Goal: Information Seeking & Learning: Learn about a topic

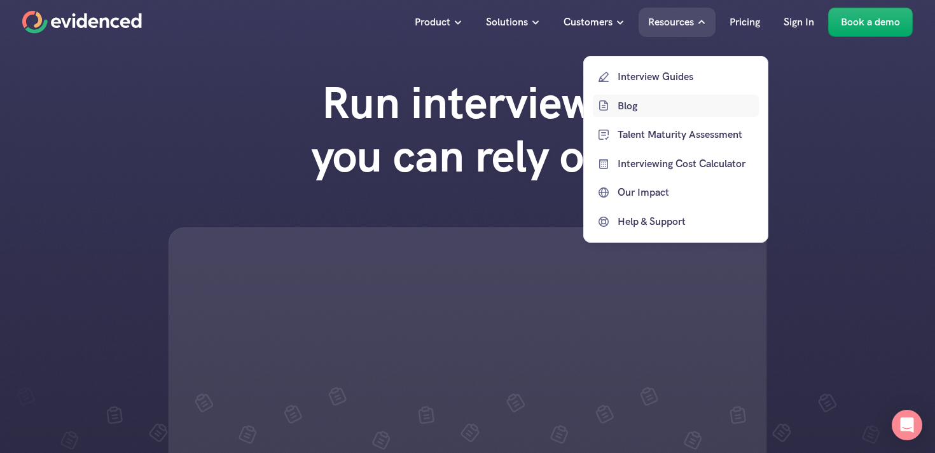
click at [648, 110] on p "Blog" at bounding box center [687, 105] width 138 height 17
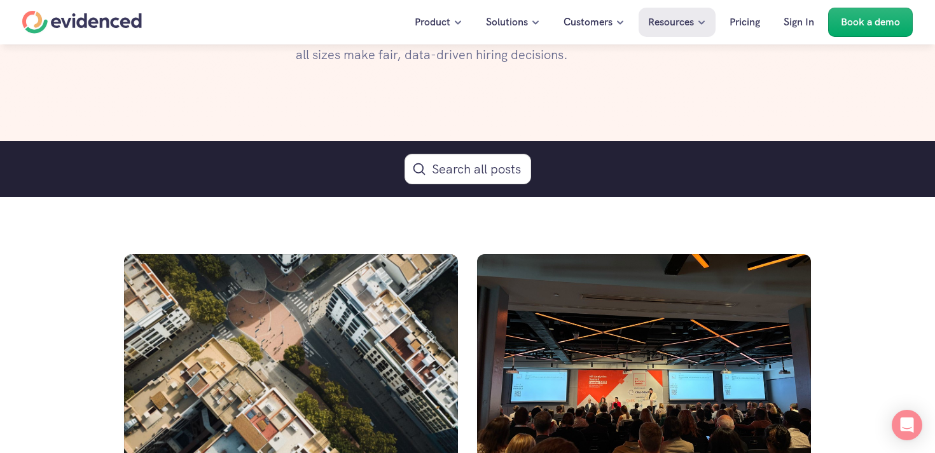
scroll to position [751, 0]
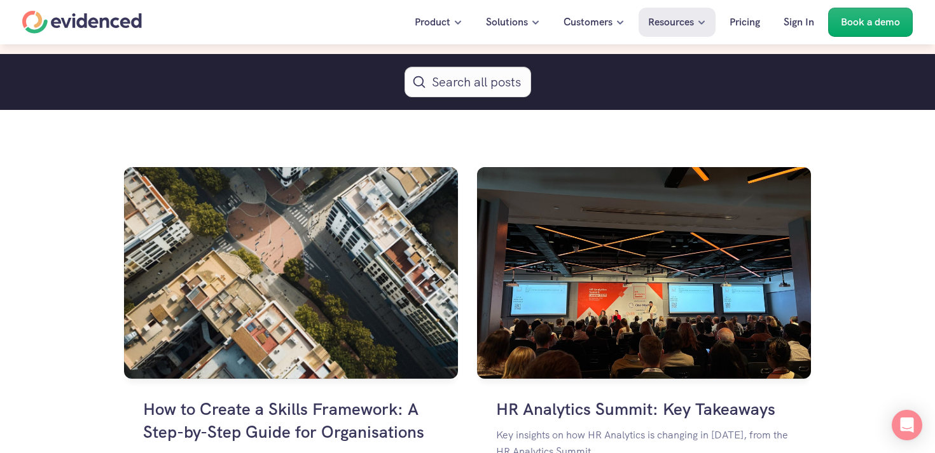
click at [456, 83] on button "Search Icon" at bounding box center [468, 82] width 127 height 31
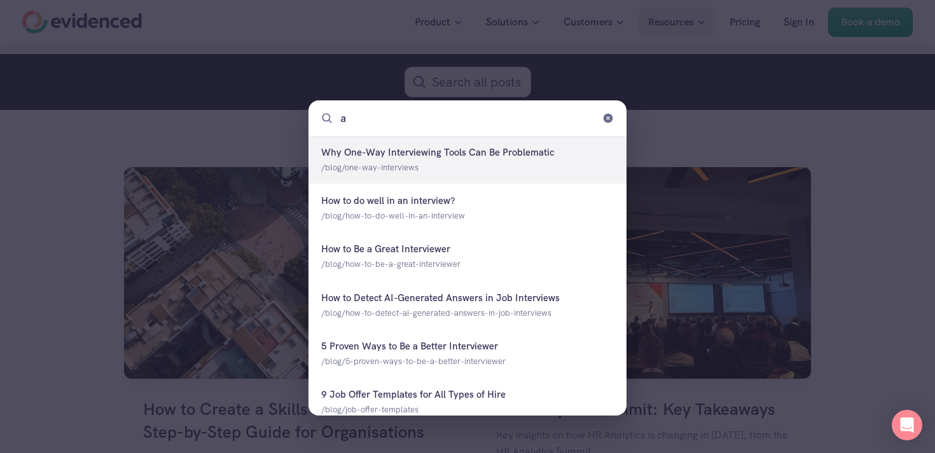
type input "ai"
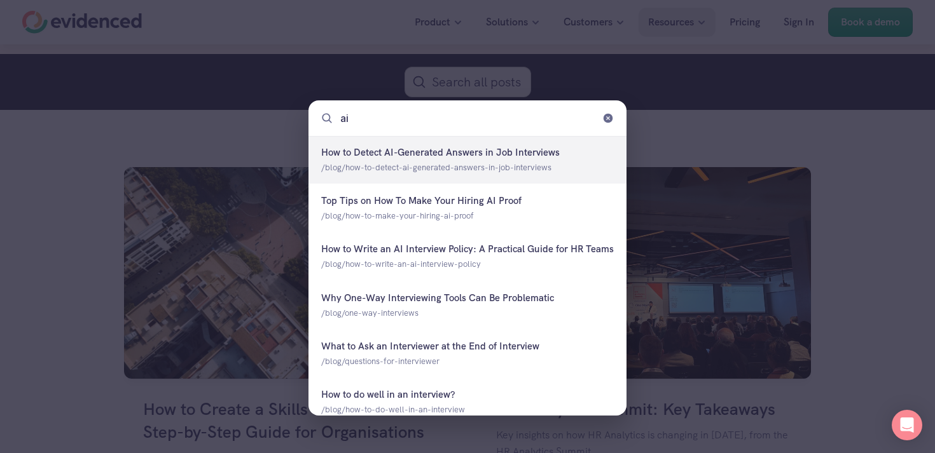
click at [447, 144] on div at bounding box center [467, 160] width 318 height 48
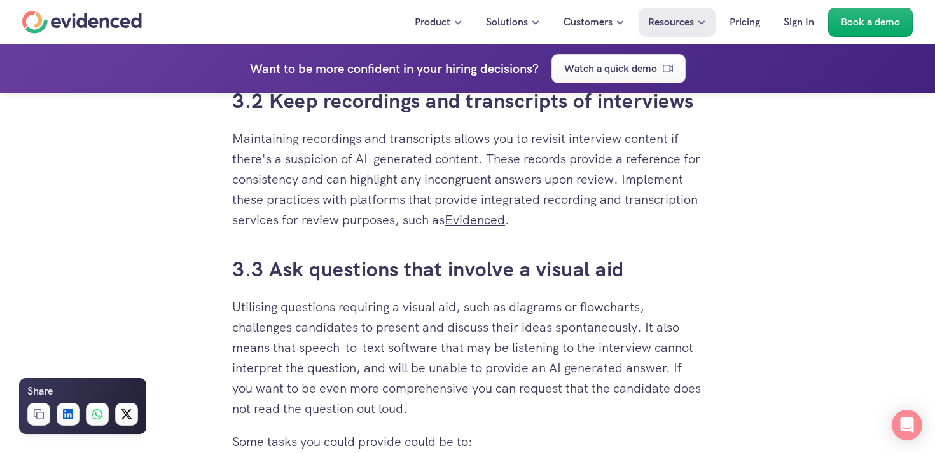
scroll to position [2935, 0]
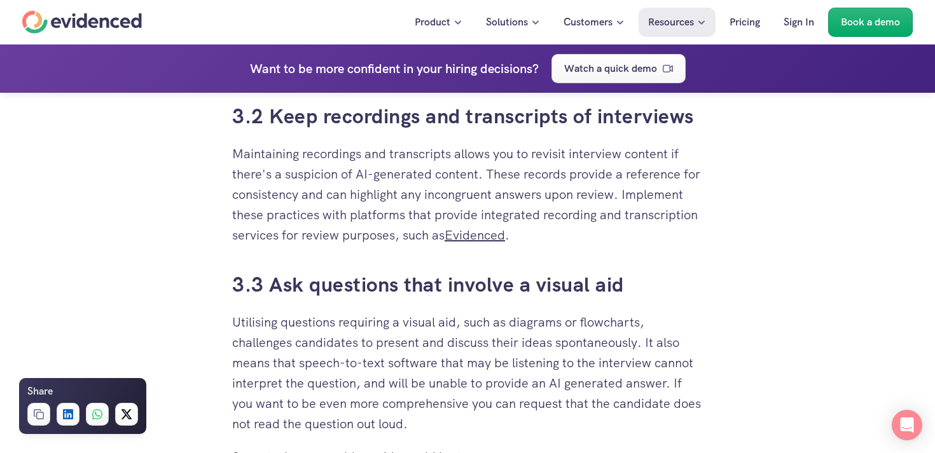
drag, startPoint x: 227, startPoint y: 155, endPoint x: 565, endPoint y: 240, distance: 348.8
copy p "Maintaining recordings and transcripts allows you to revisit interview content …"
click at [684, 279] on h3 "3.3 Ask questions that involve a visual aid" at bounding box center [467, 285] width 471 height 29
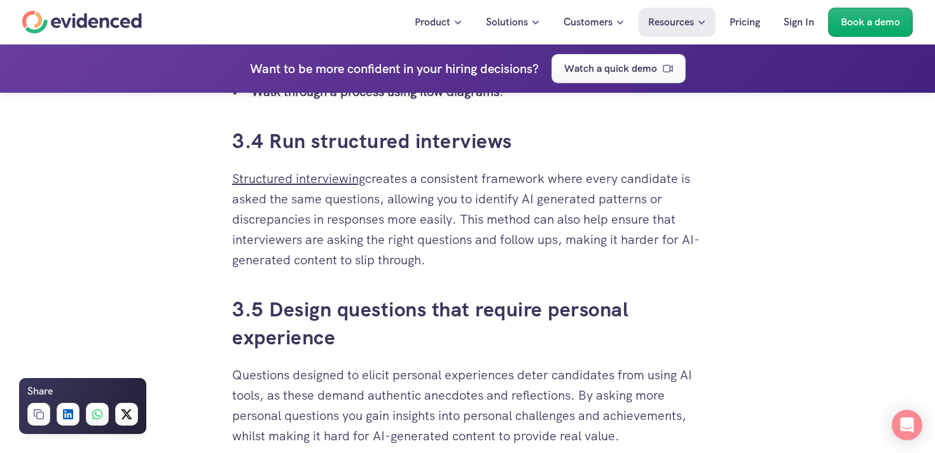
scroll to position [3379, 0]
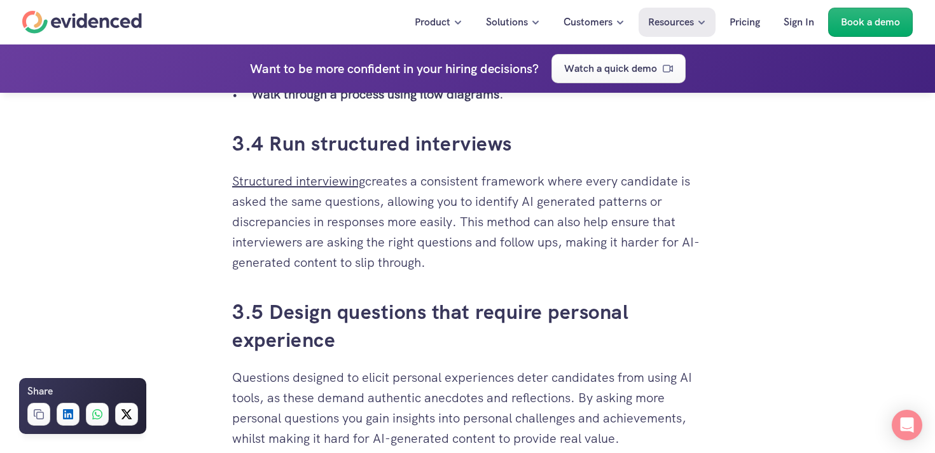
drag, startPoint x: 220, startPoint y: 177, endPoint x: 460, endPoint y: 223, distance: 244.9
copy p "Structured interviewing creates a consistent framework where every candidate is…"
click at [593, 309] on link "3.5 Design questions that require personal experience" at bounding box center [433, 326] width 402 height 55
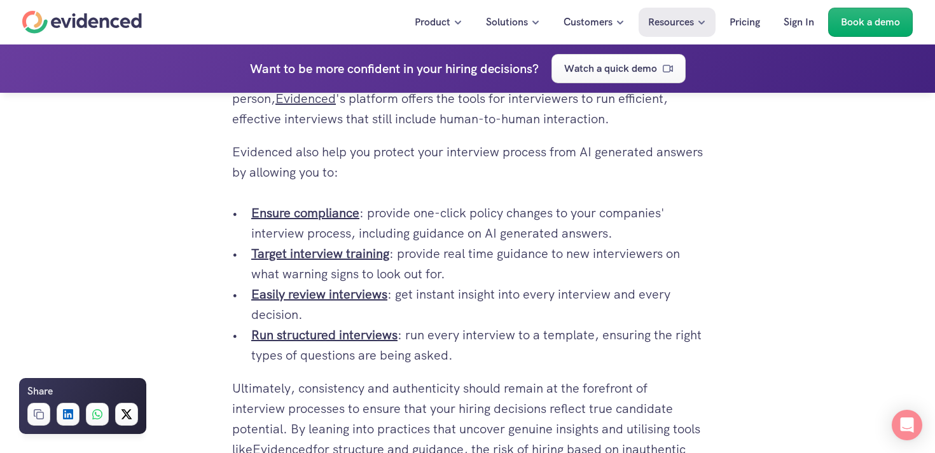
scroll to position [4342, 0]
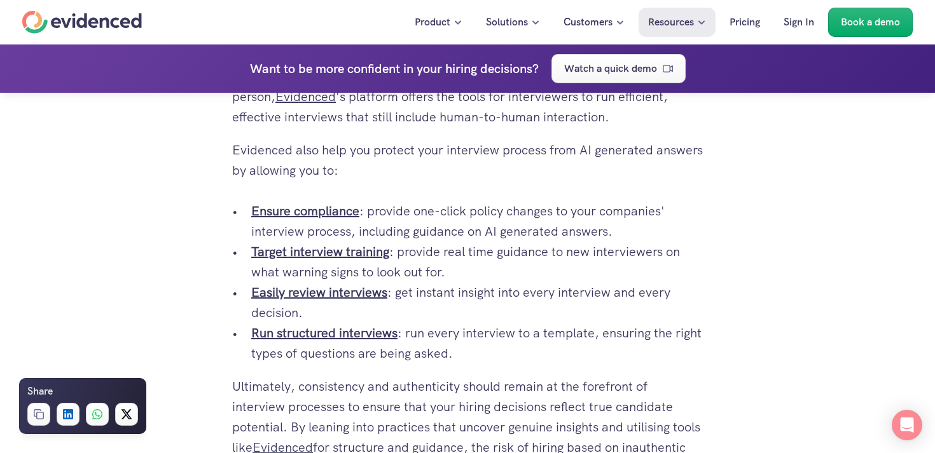
drag, startPoint x: 498, startPoint y: 356, endPoint x: 247, endPoint y: 202, distance: 294.6
click at [247, 202] on ul "Ensure compliance : provide one-click policy changes to your companies' intervi…" at bounding box center [467, 282] width 471 height 163
copy ul "Ensure compliance : provide one-click policy changes to your companies' intervi…"
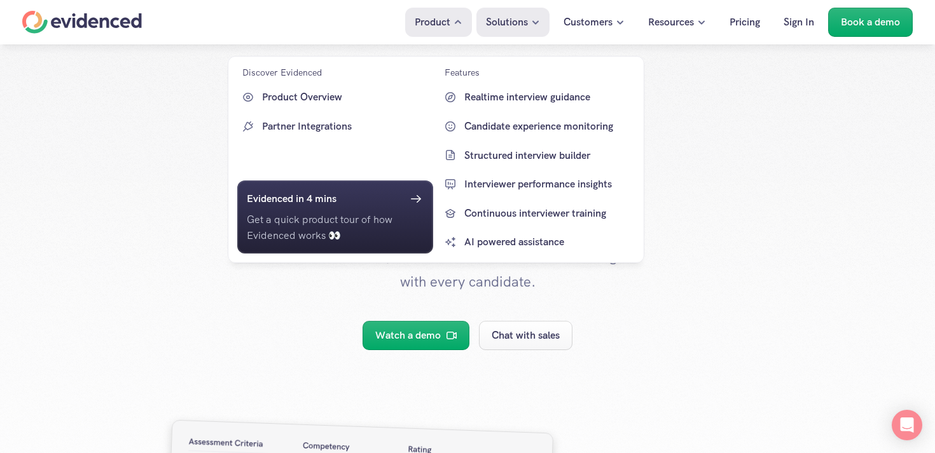
scroll to position [1559, 0]
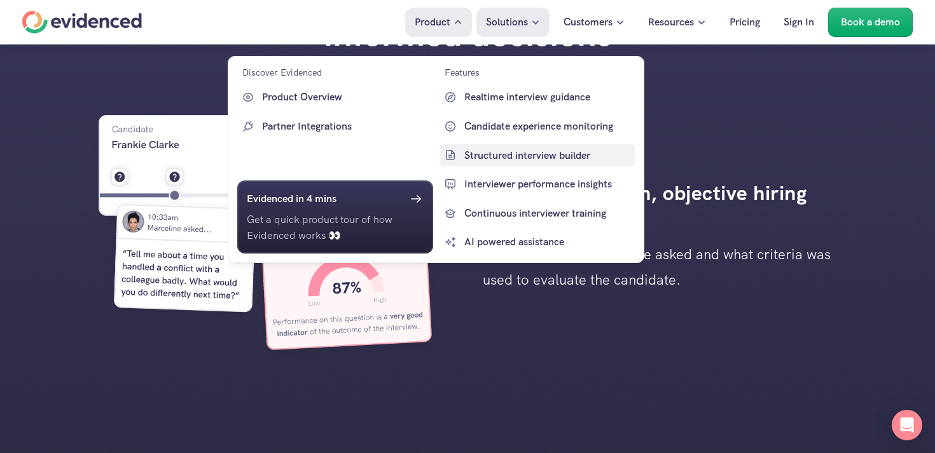
click at [488, 159] on p "Structured interview builder" at bounding box center [548, 155] width 168 height 17
